Goal: Transaction & Acquisition: Purchase product/service

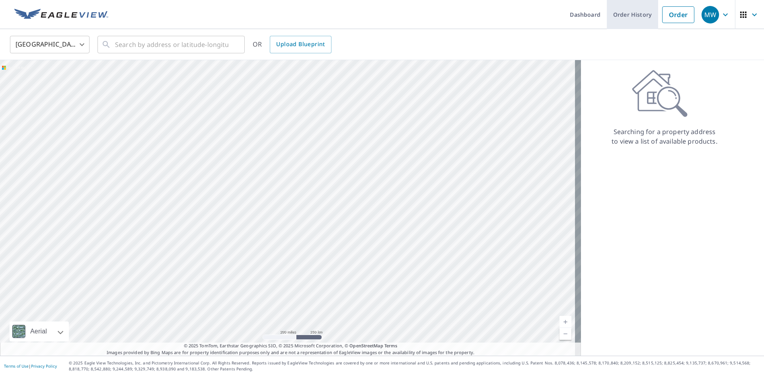
click at [620, 16] on link "Order History" at bounding box center [632, 14] width 51 height 29
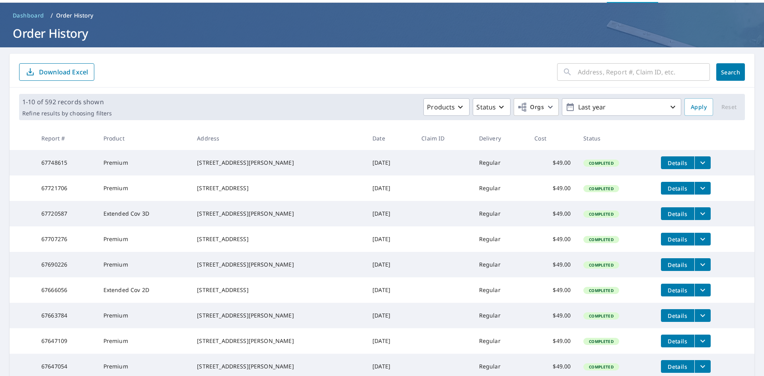
scroll to position [40, 0]
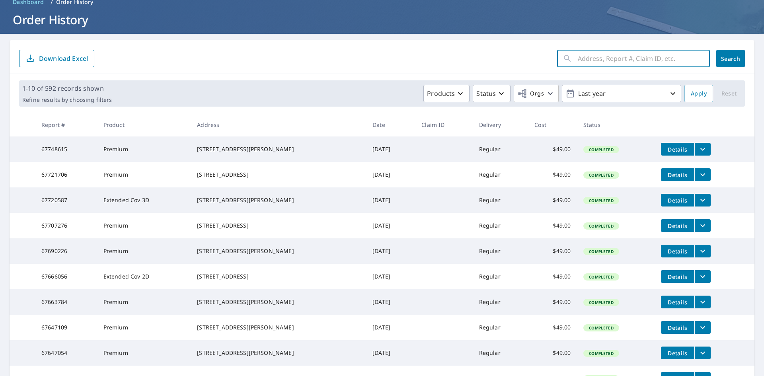
drag, startPoint x: 598, startPoint y: 55, endPoint x: 603, endPoint y: 52, distance: 5.4
click at [598, 55] on input "text" at bounding box center [644, 58] width 132 height 22
drag, startPoint x: 620, startPoint y: 59, endPoint x: 529, endPoint y: 64, distance: 90.9
click at [529, 64] on form "[STREET_ADDRESS] ​ Search Download Excel" at bounding box center [382, 59] width 726 height 18
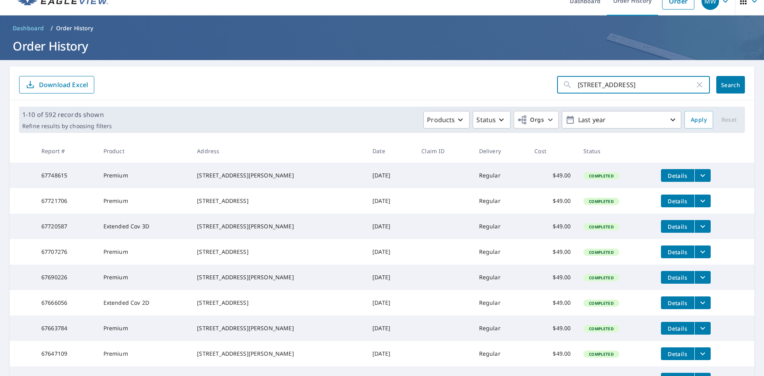
scroll to position [0, 0]
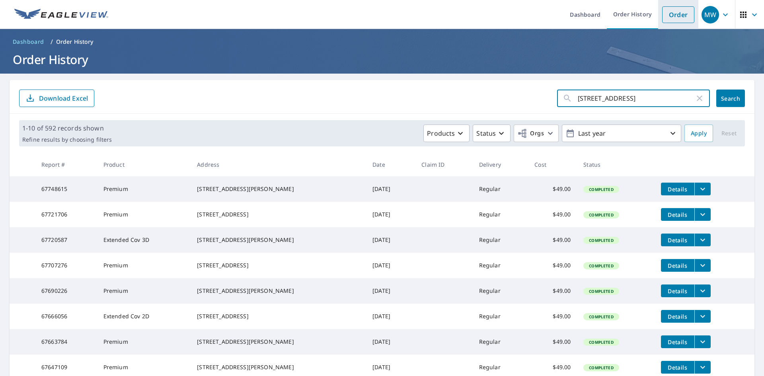
type input "[STREET_ADDRESS]"
click at [676, 12] on link "Order" at bounding box center [678, 14] width 32 height 17
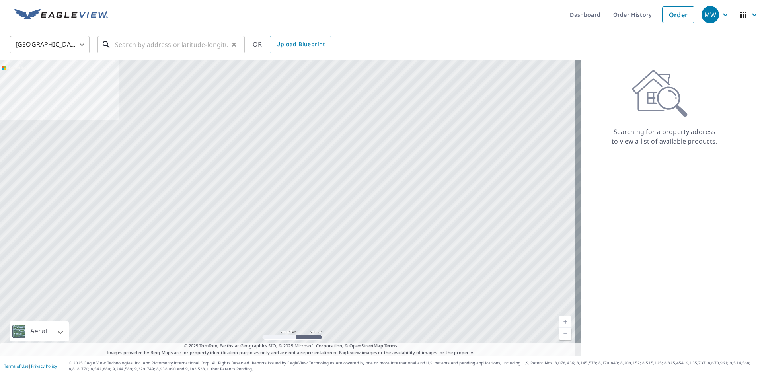
click at [127, 43] on input "text" at bounding box center [171, 44] width 113 height 22
paste input "[STREET_ADDRESS]"
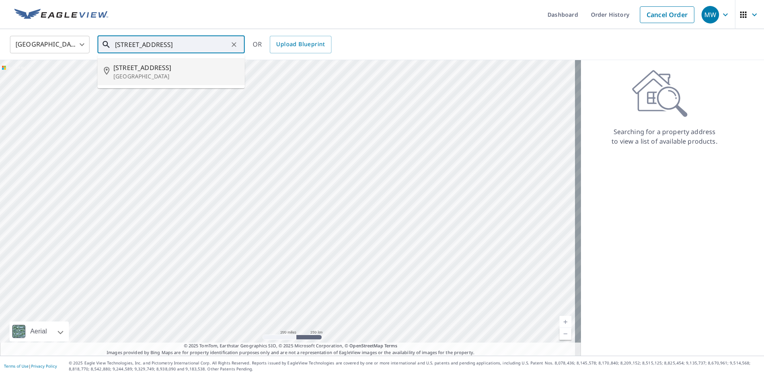
click at [152, 72] on span "[STREET_ADDRESS]" at bounding box center [175, 68] width 125 height 10
type input "[STREET_ADDRESS]"
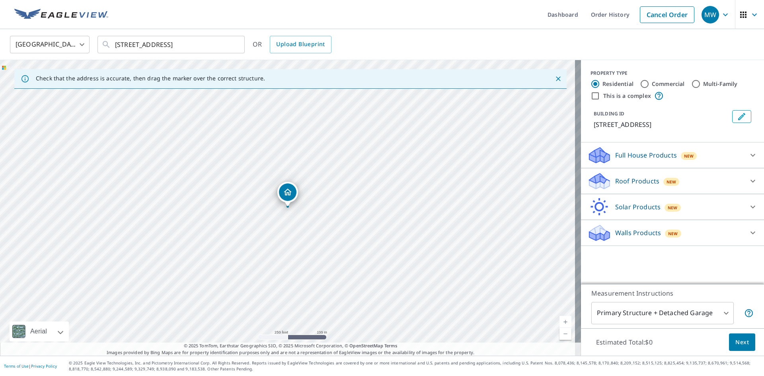
click at [615, 182] on p "Roof Products" at bounding box center [637, 181] width 44 height 10
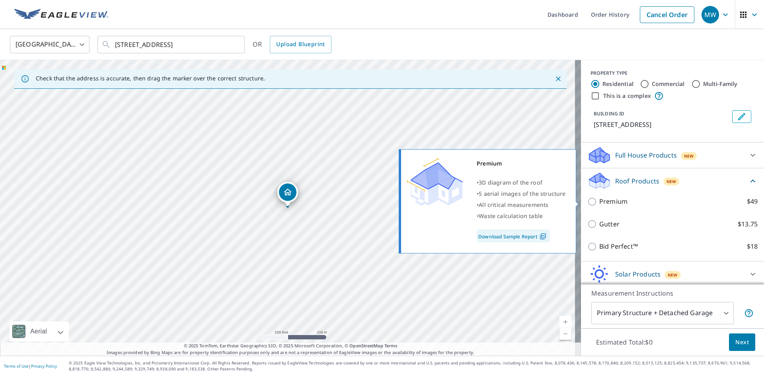
click at [588, 203] on input "Premium $49" at bounding box center [594, 202] width 12 height 10
checkbox input "true"
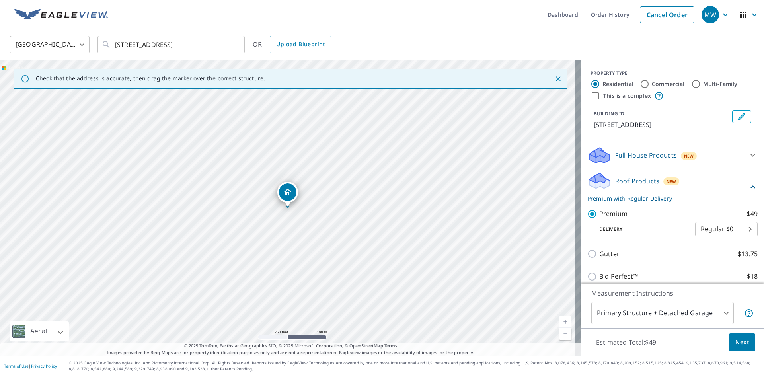
click at [735, 335] on button "Next" at bounding box center [742, 343] width 26 height 18
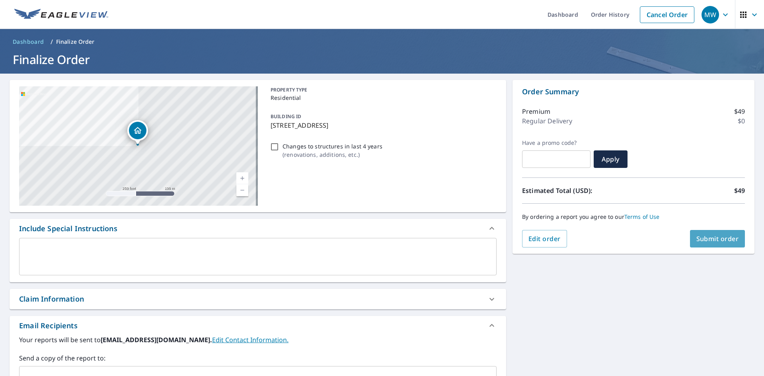
click at [709, 240] on span "Submit order" at bounding box center [718, 238] width 43 height 9
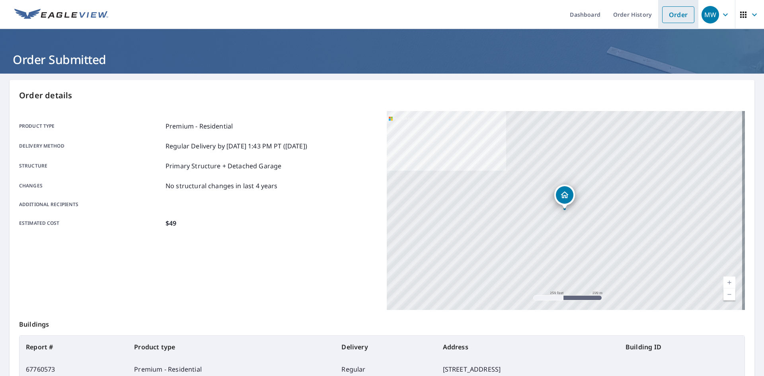
click at [670, 13] on link "Order" at bounding box center [678, 14] width 32 height 17
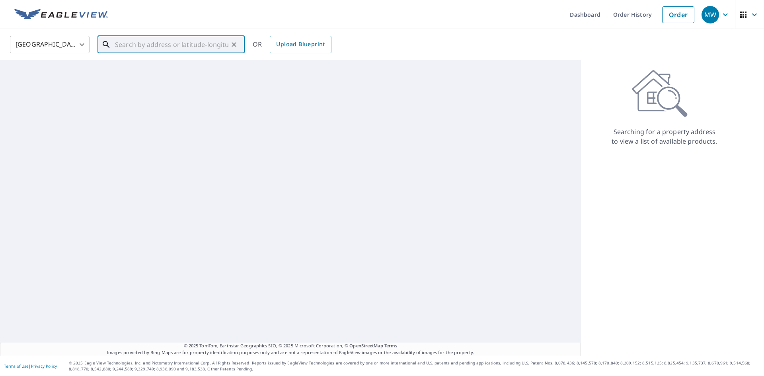
click at [134, 41] on input "text" at bounding box center [171, 44] width 113 height 22
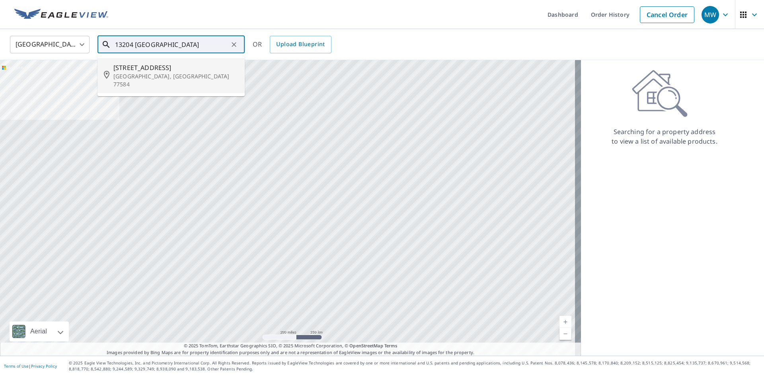
click at [156, 77] on p "[GEOGRAPHIC_DATA], [GEOGRAPHIC_DATA] 77584" at bounding box center [175, 80] width 125 height 16
type input "[STREET_ADDRESS][PERSON_NAME]"
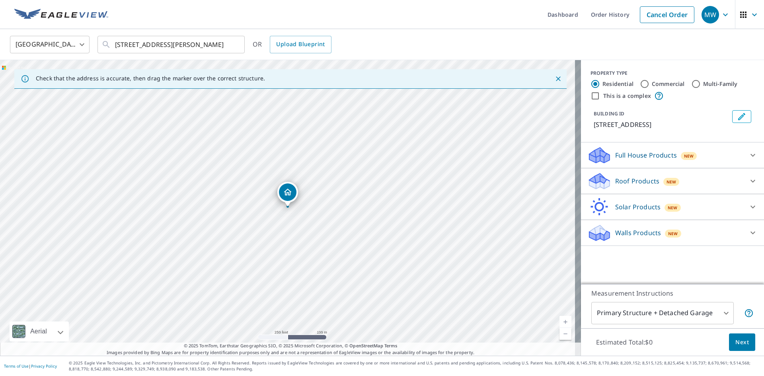
click at [635, 180] on p "Roof Products" at bounding box center [637, 181] width 44 height 10
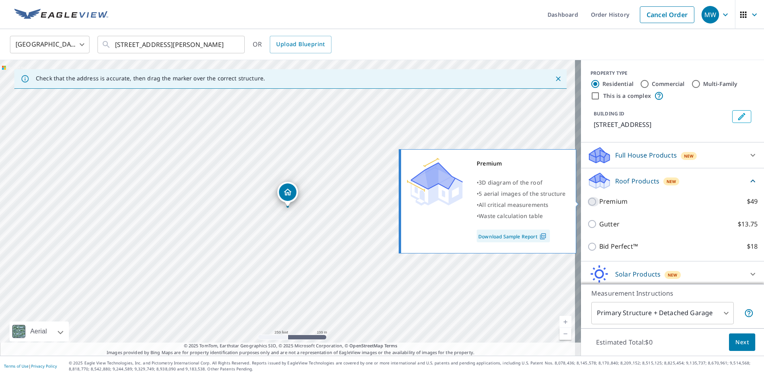
click at [588, 203] on input "Premium $49" at bounding box center [594, 202] width 12 height 10
checkbox input "true"
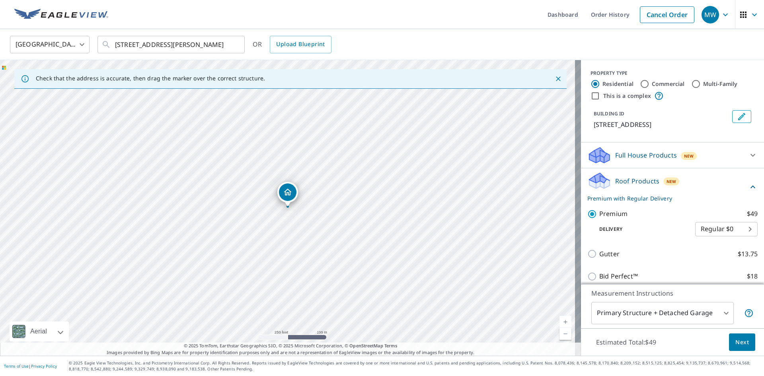
click at [740, 342] on span "Next" at bounding box center [743, 343] width 14 height 10
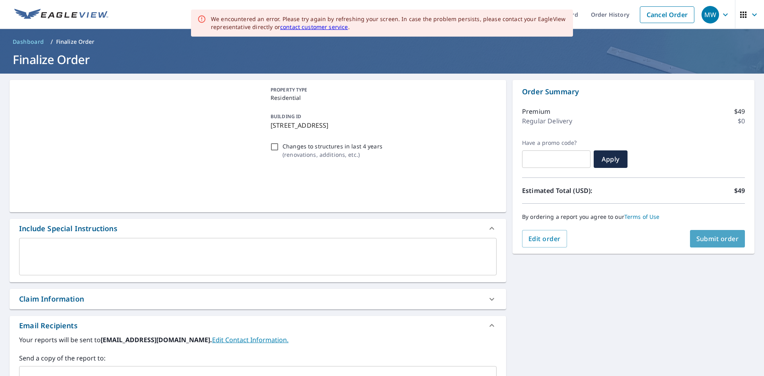
click at [711, 240] on span "Submit order" at bounding box center [718, 238] width 43 height 9
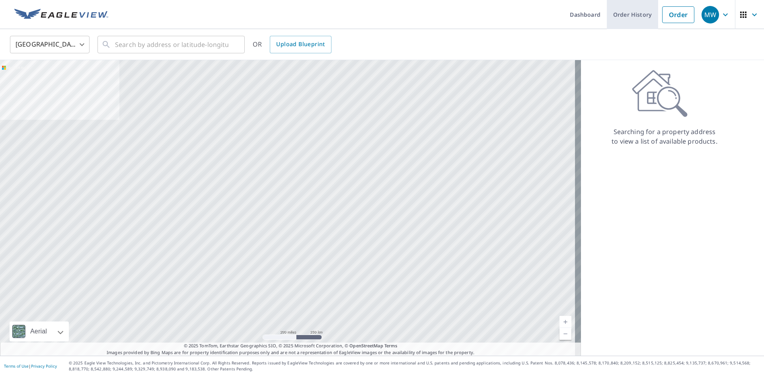
click at [622, 16] on link "Order History" at bounding box center [632, 14] width 51 height 29
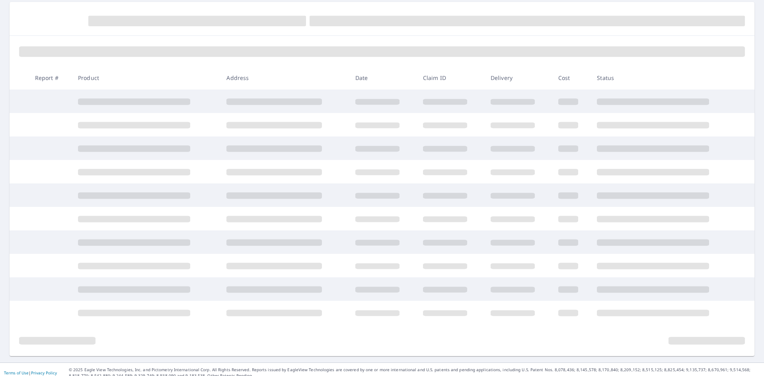
scroll to position [85, 0]
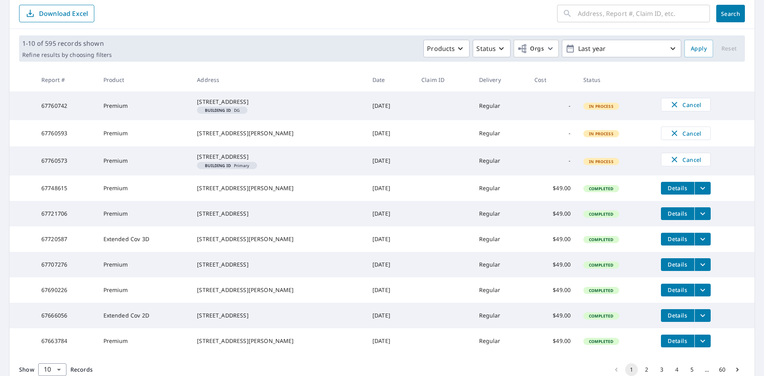
click at [603, 18] on input "text" at bounding box center [644, 13] width 132 height 22
type input "10959"
drag, startPoint x: 567, startPoint y: 14, endPoint x: 486, endPoint y: 7, distance: 81.1
click at [567, 14] on div "10959 ​" at bounding box center [633, 14] width 153 height 18
click at [484, 7] on form "10959 ​ Search Download Excel" at bounding box center [382, 14] width 726 height 18
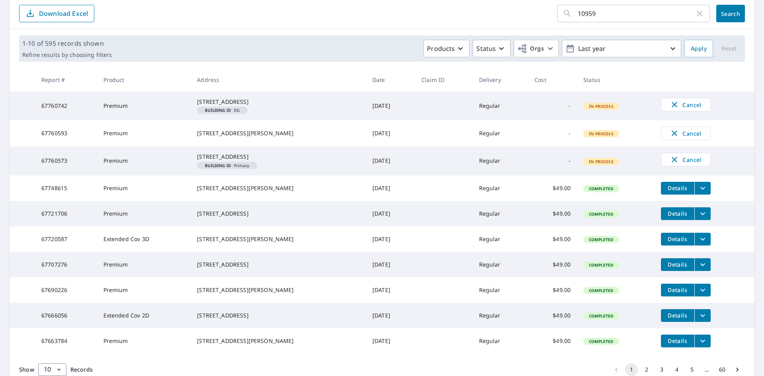
scroll to position [0, 0]
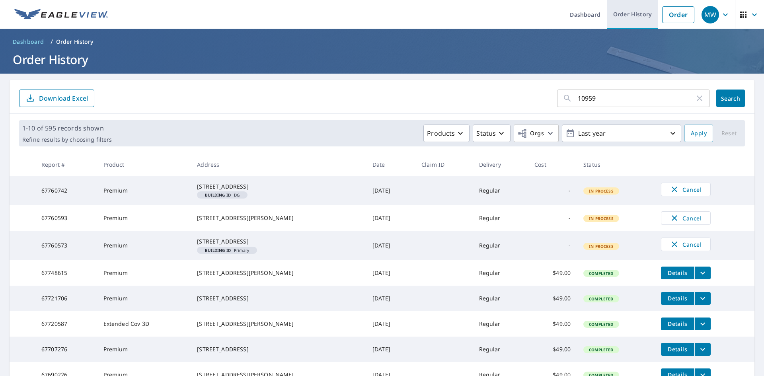
click at [625, 14] on link "Order History" at bounding box center [632, 14] width 51 height 29
click at [672, 14] on link "Order" at bounding box center [678, 14] width 32 height 17
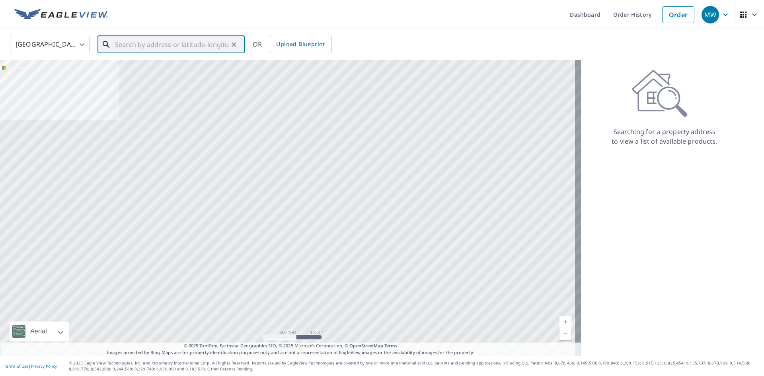
click at [137, 42] on input "text" at bounding box center [171, 44] width 113 height 22
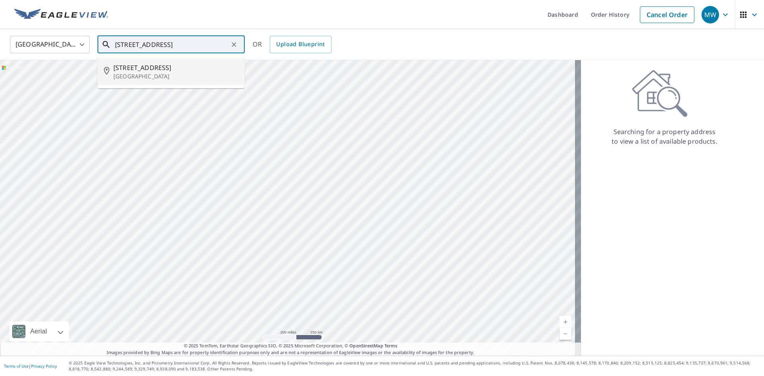
click at [208, 62] on li "[STREET_ADDRESS]" at bounding box center [171, 71] width 147 height 27
type input "[STREET_ADDRESS]"
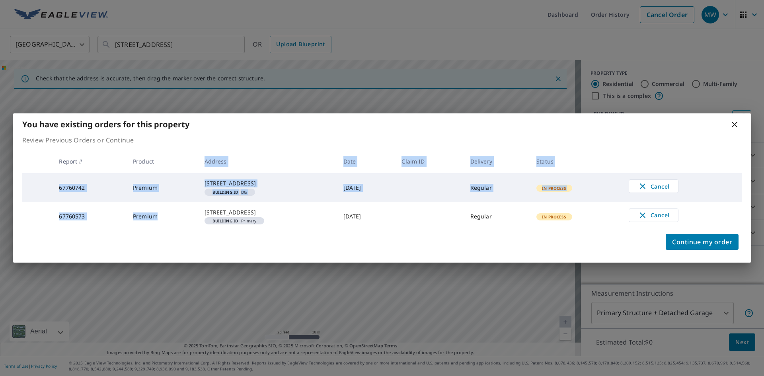
click at [177, 231] on table "Report # Product Address Date Claim ID Delivery Status 67760742 Premium 10959 N…" at bounding box center [382, 190] width 720 height 81
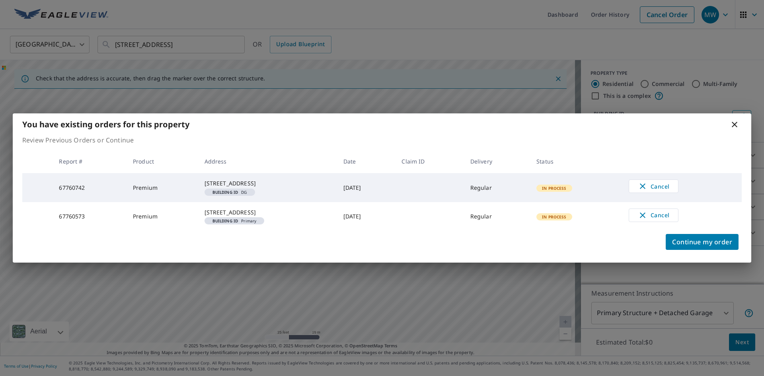
click at [242, 94] on div "You have existing orders for this property Review Previous Orders or Continue R…" at bounding box center [382, 188] width 764 height 376
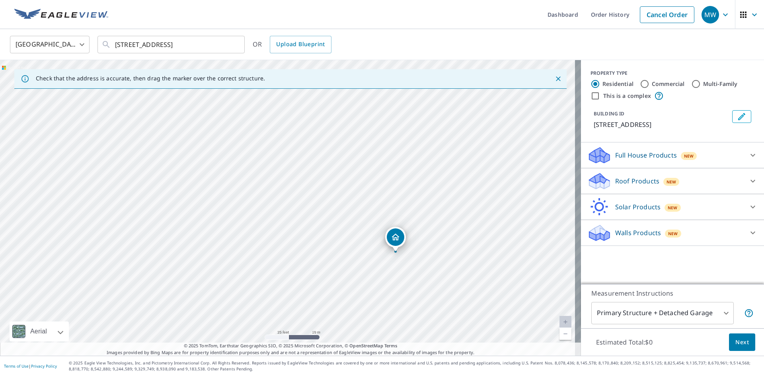
drag, startPoint x: 275, startPoint y: 210, endPoint x: 326, endPoint y: 246, distance: 63.2
click at [326, 246] on div "[STREET_ADDRESS]" at bounding box center [290, 208] width 581 height 296
drag, startPoint x: 336, startPoint y: 149, endPoint x: 323, endPoint y: 174, distance: 28.5
click at [323, 174] on div "[STREET_ADDRESS]" at bounding box center [290, 208] width 581 height 296
click at [407, 256] on div "[STREET_ADDRESS]" at bounding box center [290, 208] width 581 height 296
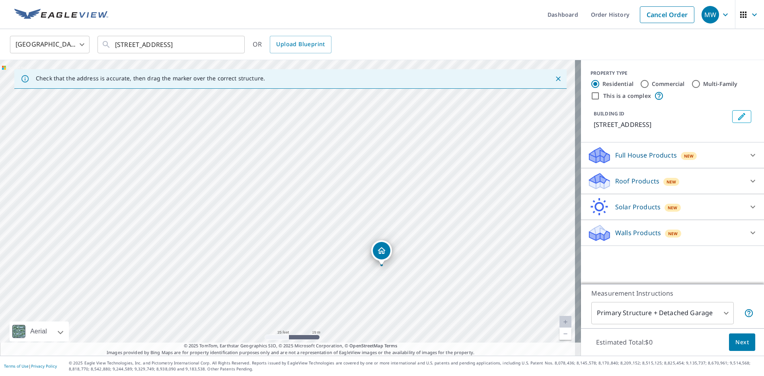
drag, startPoint x: 137, startPoint y: 198, endPoint x: 176, endPoint y: 305, distance: 113.7
click at [176, 305] on div "[STREET_ADDRESS]" at bounding box center [290, 208] width 581 height 296
click at [600, 12] on link "Order History" at bounding box center [610, 14] width 51 height 29
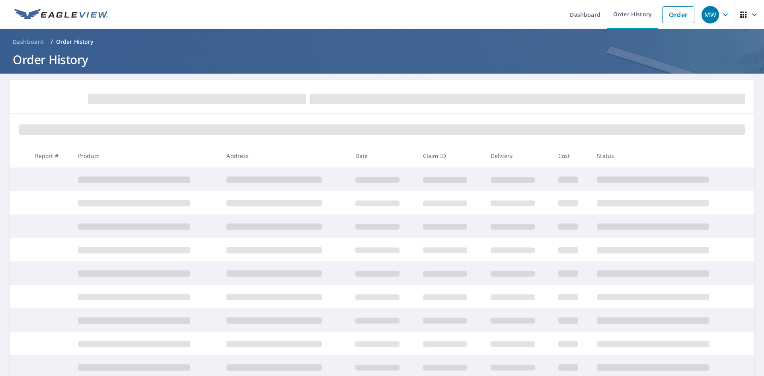
click at [490, 58] on h1 "Order History" at bounding box center [382, 59] width 745 height 16
click at [759, 14] on div "Dashboard Order History Order MW Dashboard / Order History Order History Report…" at bounding box center [382, 188] width 764 height 376
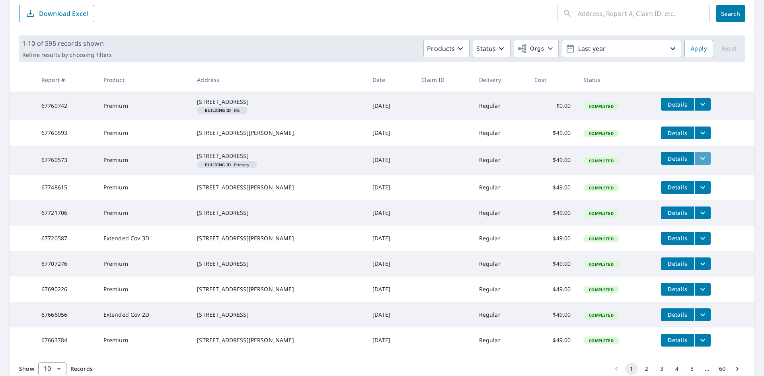
click at [698, 163] on icon "filesDropdownBtn-67760573" at bounding box center [703, 159] width 10 height 10
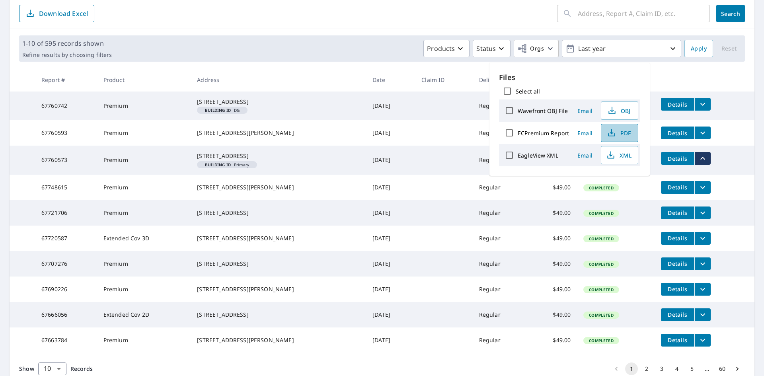
click at [621, 133] on span "PDF" at bounding box center [618, 133] width 25 height 10
click at [698, 138] on icon "filesDropdownBtn-67760593" at bounding box center [703, 133] width 10 height 10
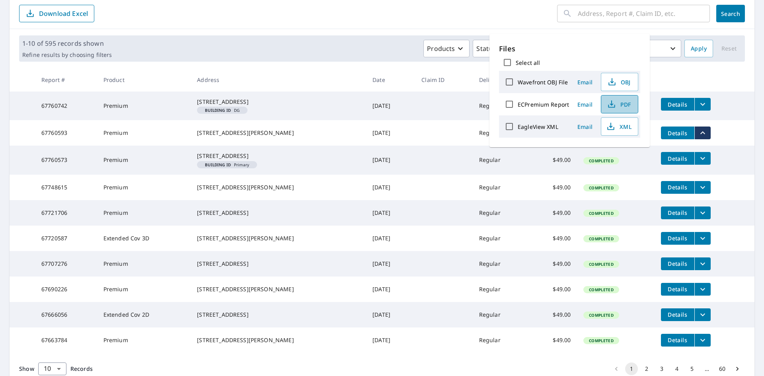
click at [621, 104] on span "PDF" at bounding box center [618, 105] width 25 height 10
